Goal: Find specific page/section: Find specific page/section

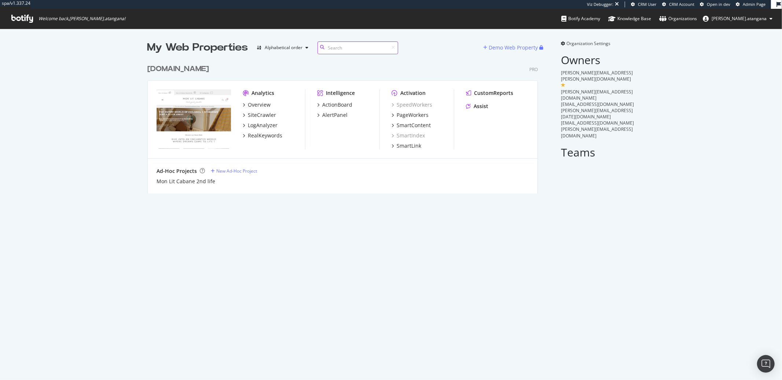
scroll to position [374, 770]
click at [398, 125] on div "SmartContent" at bounding box center [414, 125] width 34 height 7
